Goal: Task Accomplishment & Management: Manage account settings

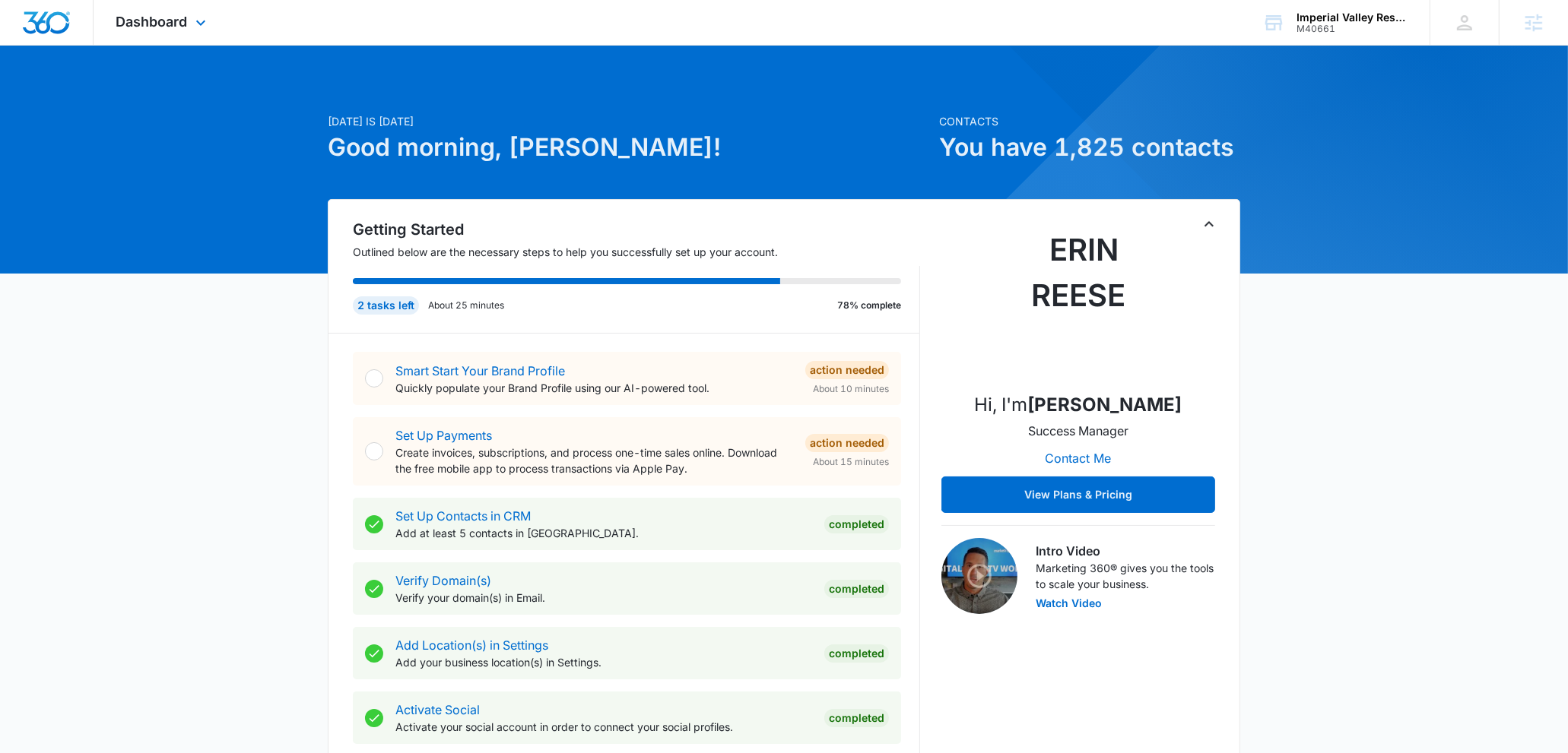
click at [174, 12] on div "Dashboard Apps Reputation Forms CRM Email Social Content Ads Intelligence Files…" at bounding box center [163, 22] width 139 height 45
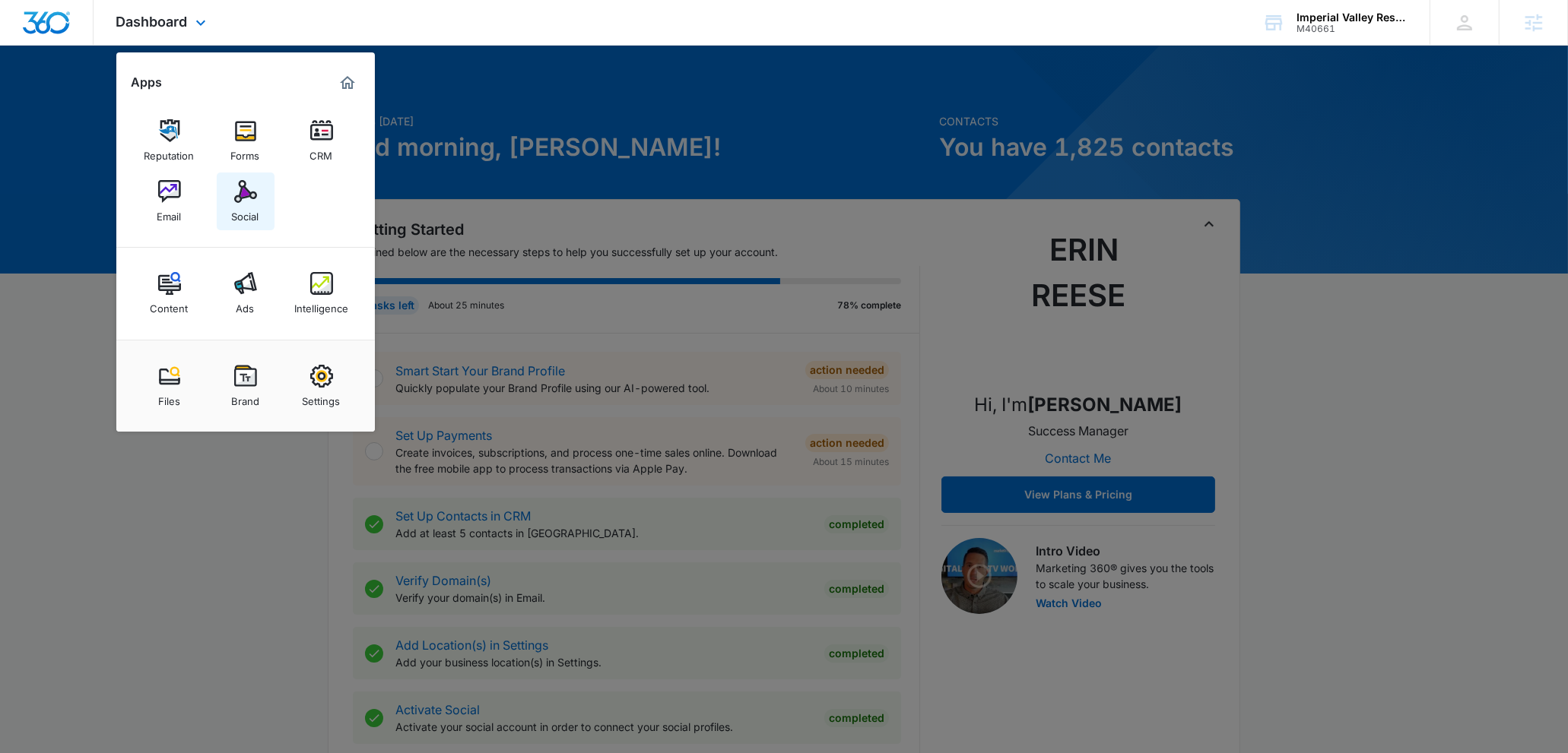
click at [248, 194] on img at bounding box center [245, 191] width 22 height 22
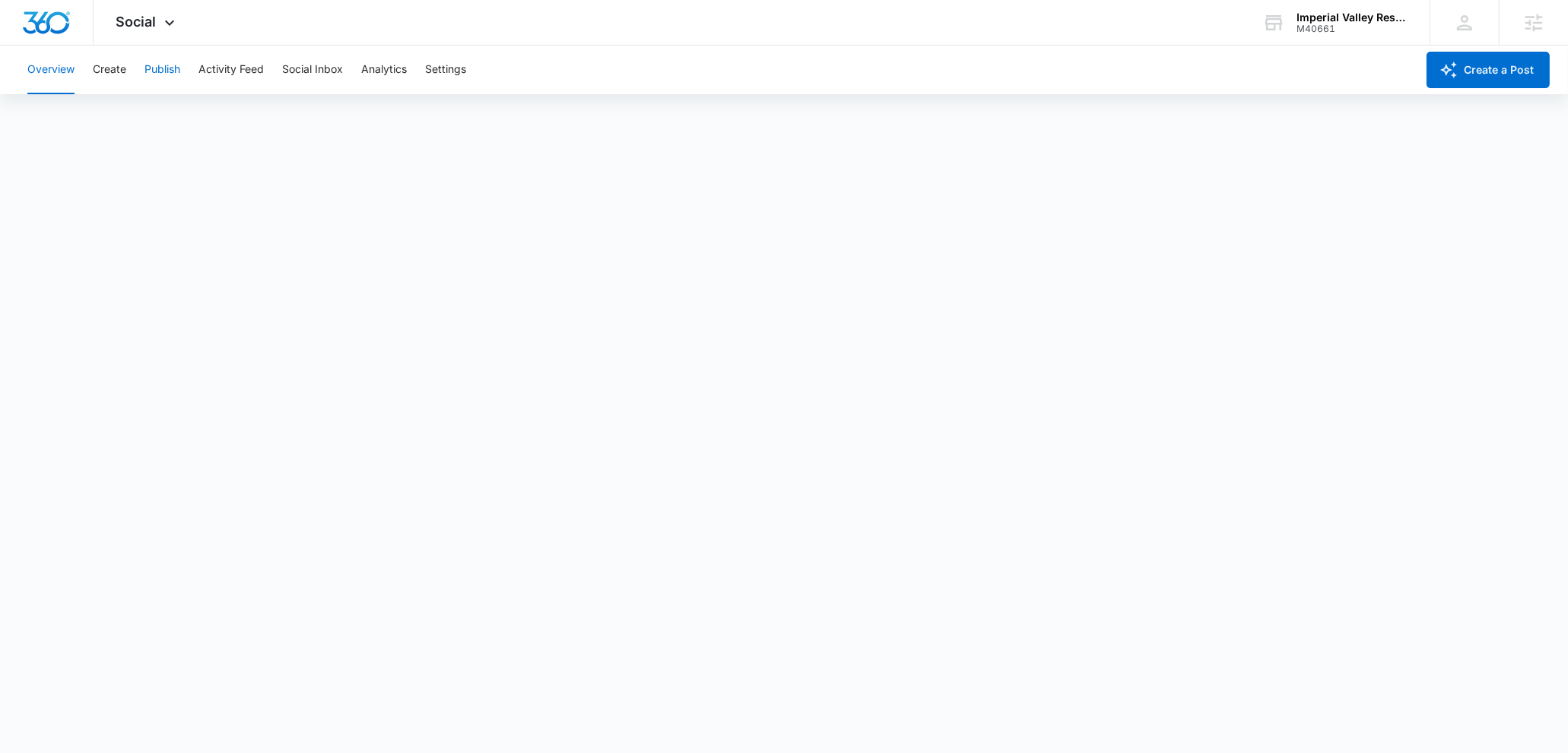
click at [150, 68] on button "Publish" at bounding box center [162, 70] width 36 height 49
click at [102, 117] on button "Schedules" at bounding box center [116, 117] width 52 height 43
click at [64, 112] on button "Calendar" at bounding box center [50, 117] width 45 height 43
click at [112, 79] on button "Create" at bounding box center [109, 70] width 33 height 49
click at [155, 67] on button "Publish" at bounding box center [162, 70] width 36 height 49
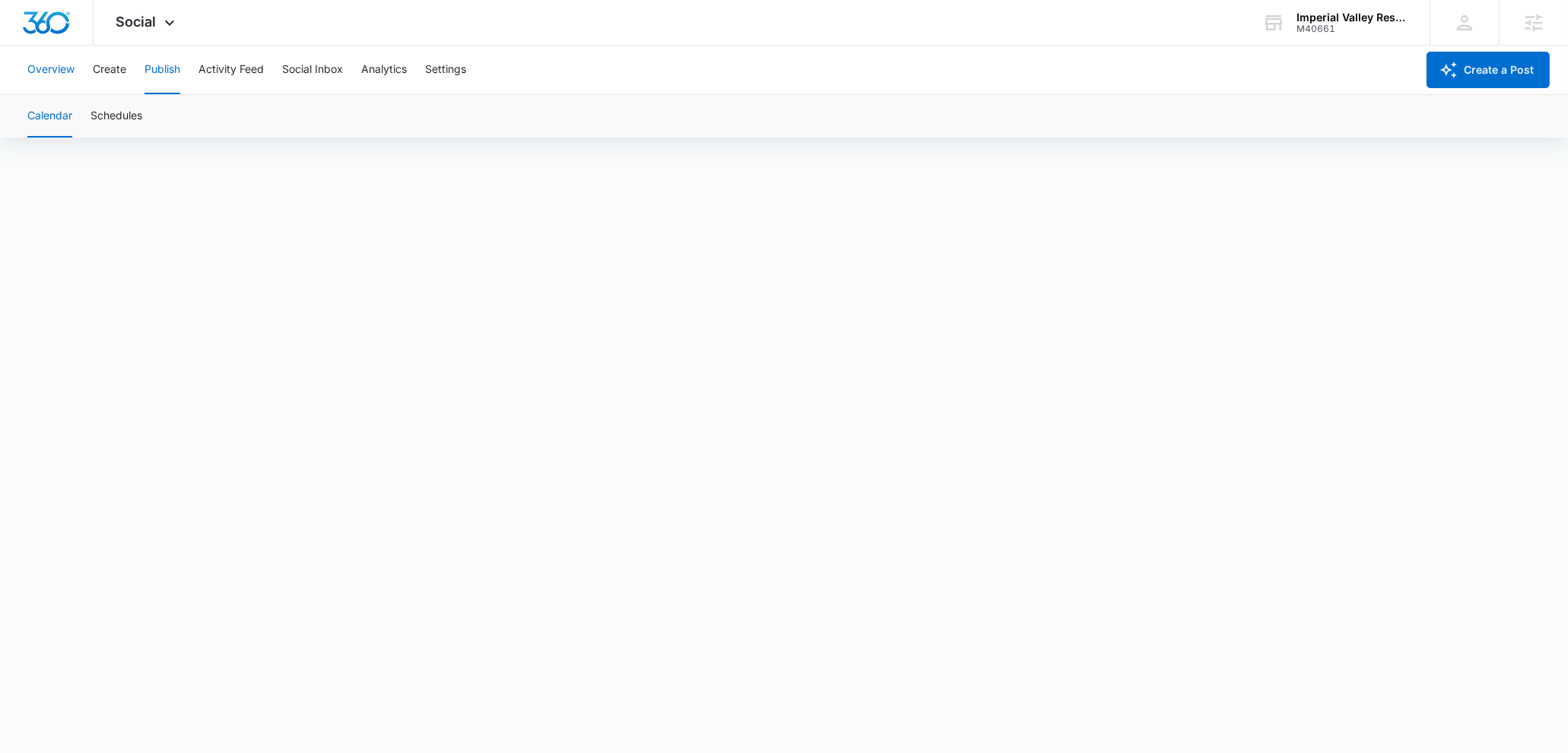
click at [52, 67] on button "Overview" at bounding box center [51, 70] width 47 height 49
click at [171, 75] on button "Publish" at bounding box center [162, 70] width 36 height 49
click at [61, 76] on button "Overview" at bounding box center [51, 70] width 47 height 49
click at [181, 71] on div "Overview Create Publish Activity Feed Social Inbox Analytics Settings" at bounding box center [717, 70] width 1397 height 49
click at [172, 71] on button "Publish" at bounding box center [162, 70] width 36 height 49
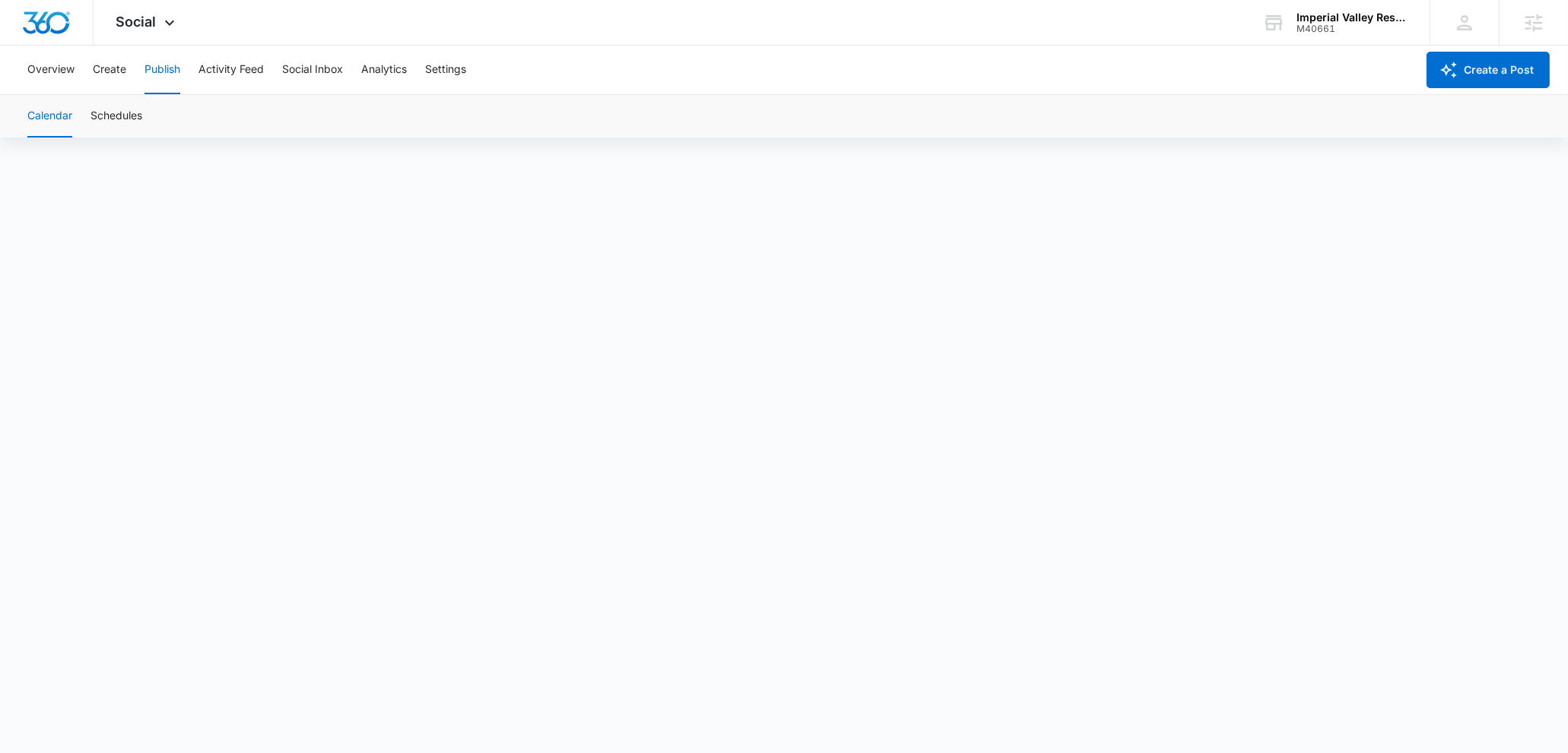
scroll to position [12, 0]
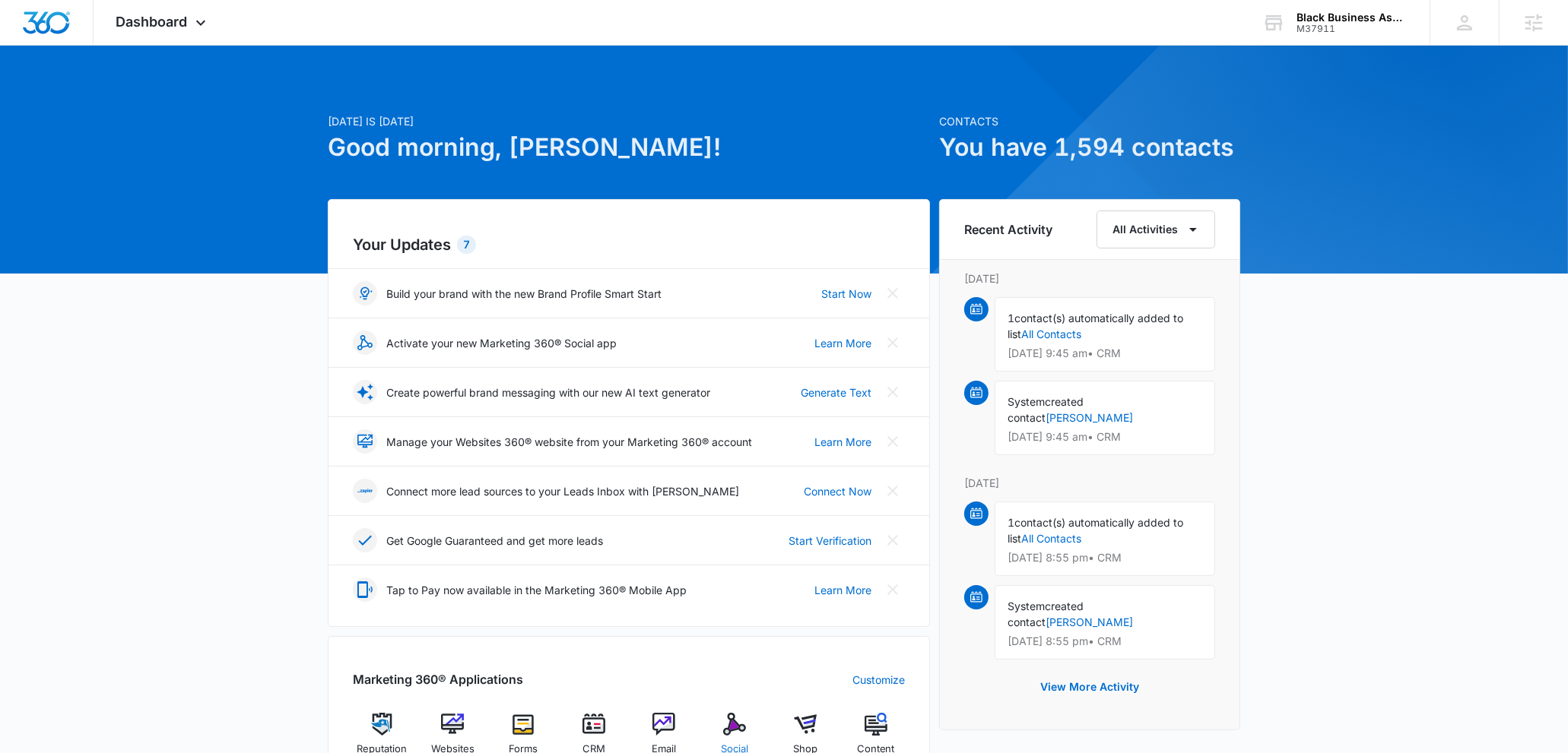
click at [732, 728] on img at bounding box center [734, 724] width 22 height 22
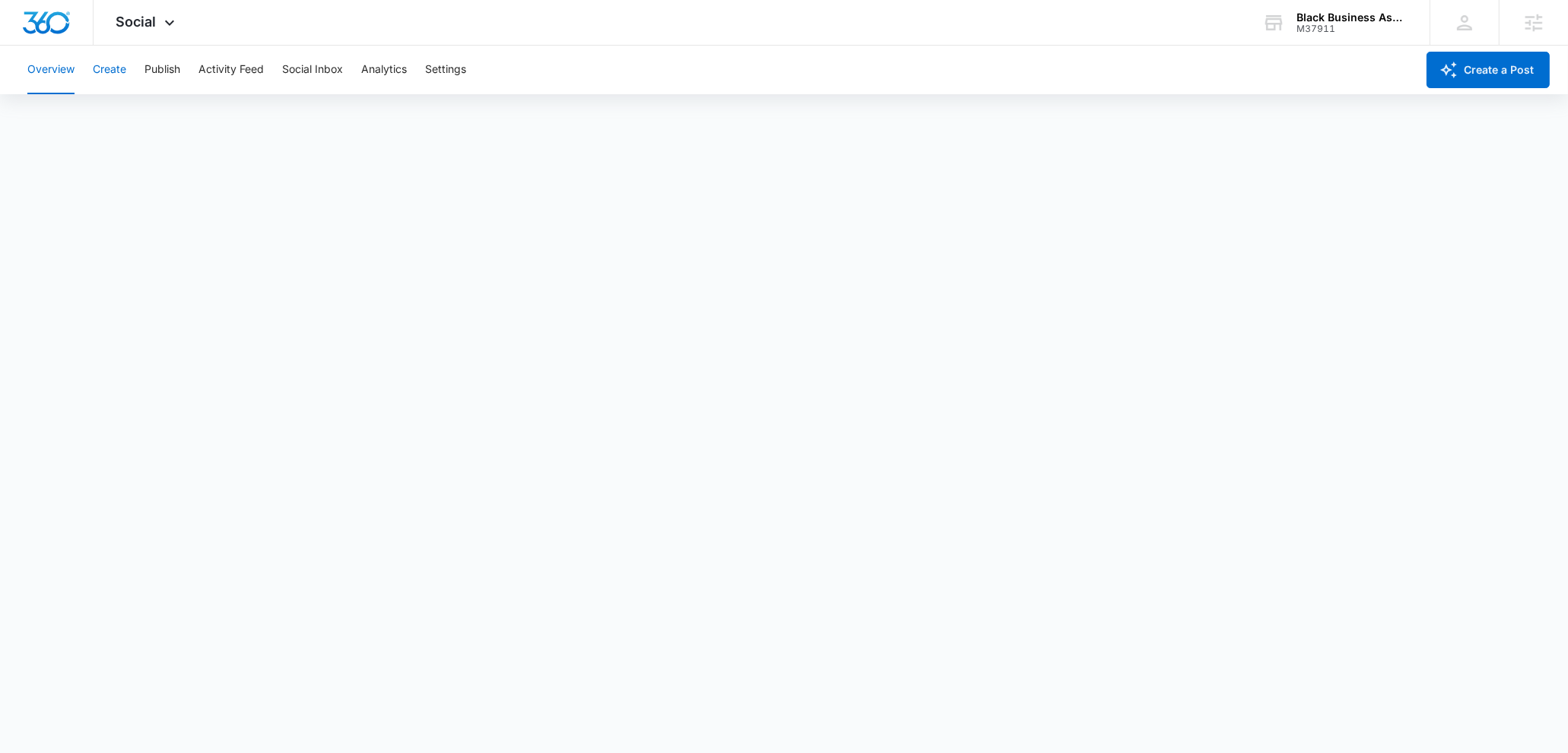
click at [108, 62] on button "Create" at bounding box center [109, 70] width 33 height 49
click at [154, 105] on button "Approvals" at bounding box center [148, 117] width 51 height 43
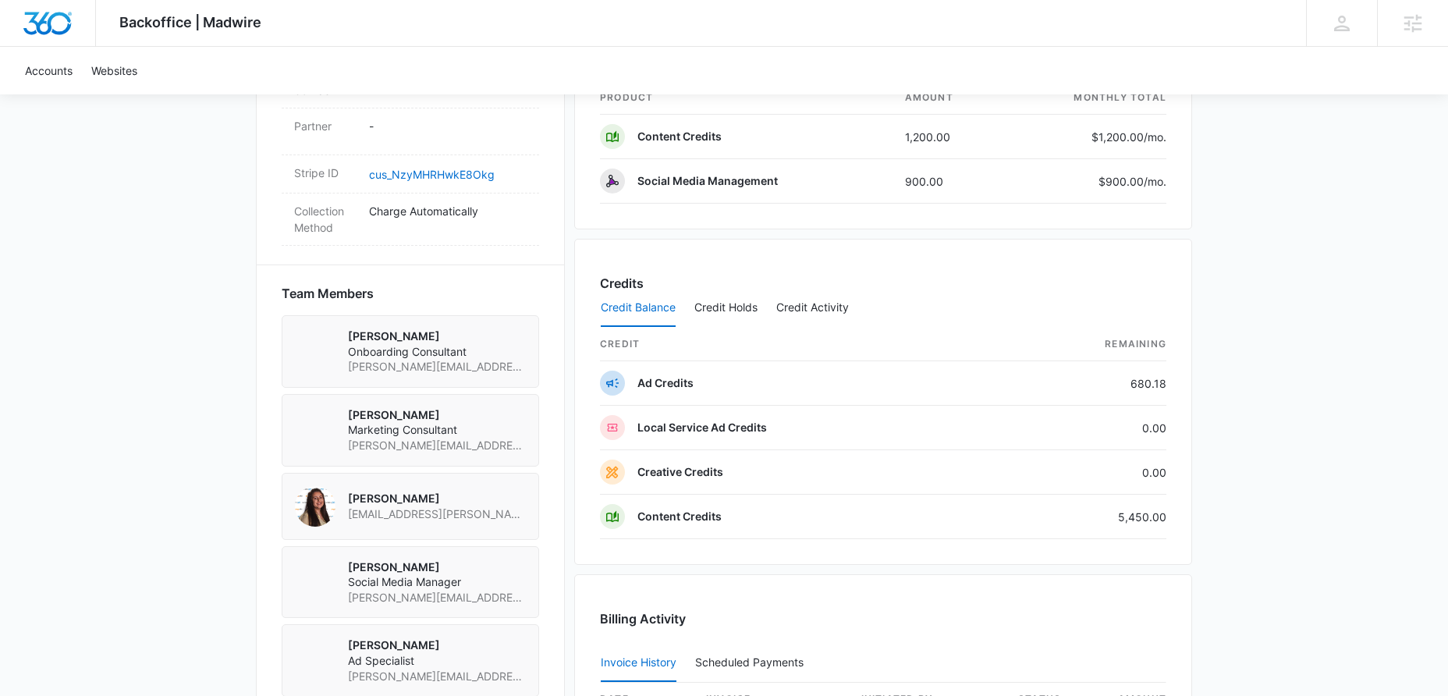
scroll to position [1363, 0]
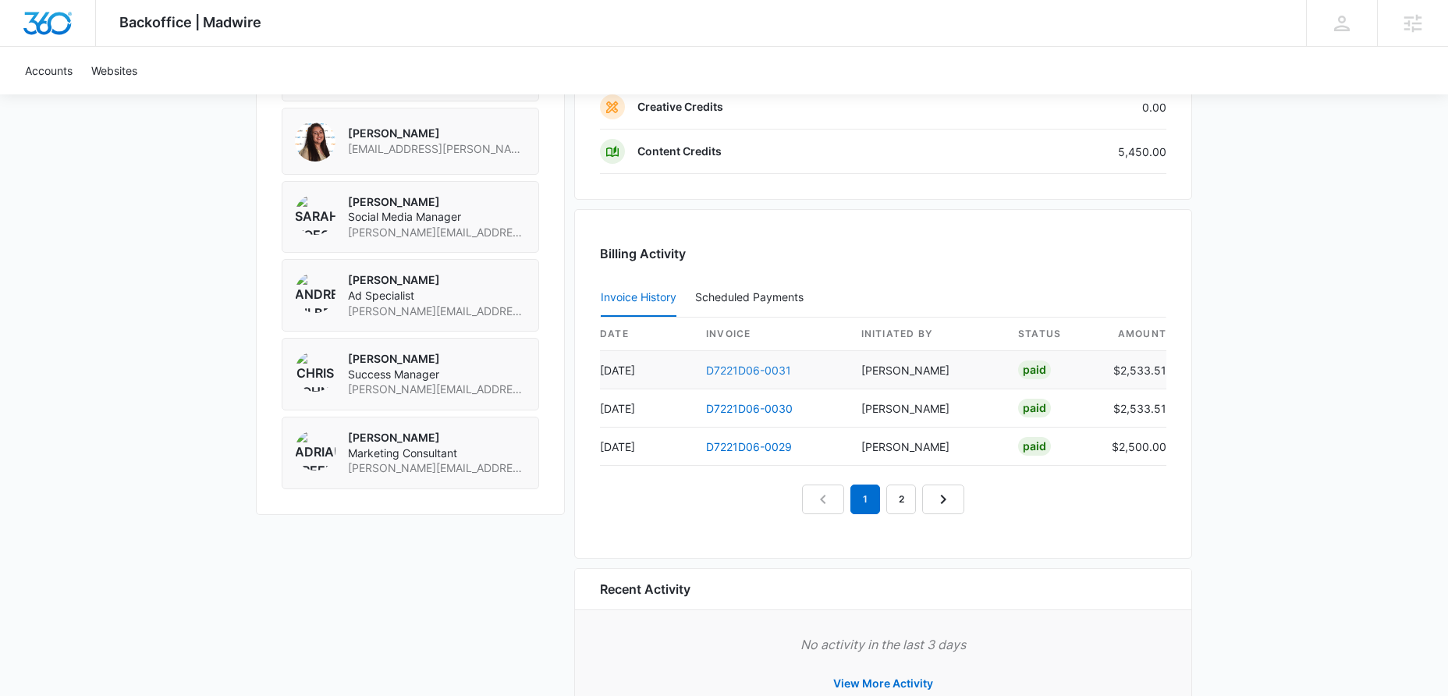
click at [725, 368] on link "D7221D06-0031" at bounding box center [748, 370] width 85 height 13
